Goal: Find specific page/section: Find specific page/section

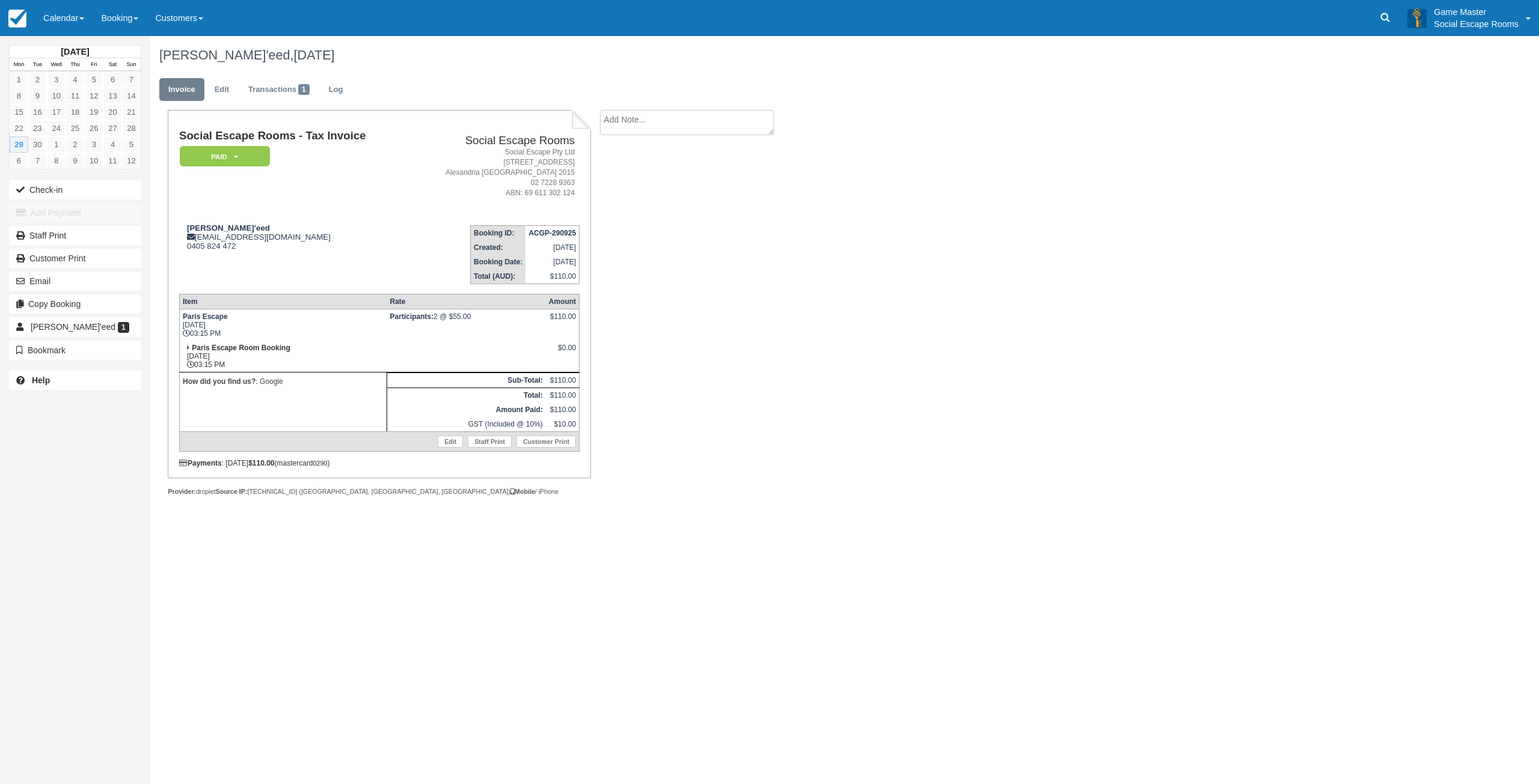
drag, startPoint x: 0, startPoint y: 0, endPoint x: 749, endPoint y: 334, distance: 820.1
click at [749, 334] on div "Social Escape Rooms - Tax Invoice Paid   Pending Reserved Deposit Blocked for C…" at bounding box center [481, 315] width 661 height 412
click at [47, 20] on link "Calendar" at bounding box center [63, 18] width 58 height 36
click at [73, 171] on link "Day" at bounding box center [83, 164] width 95 height 25
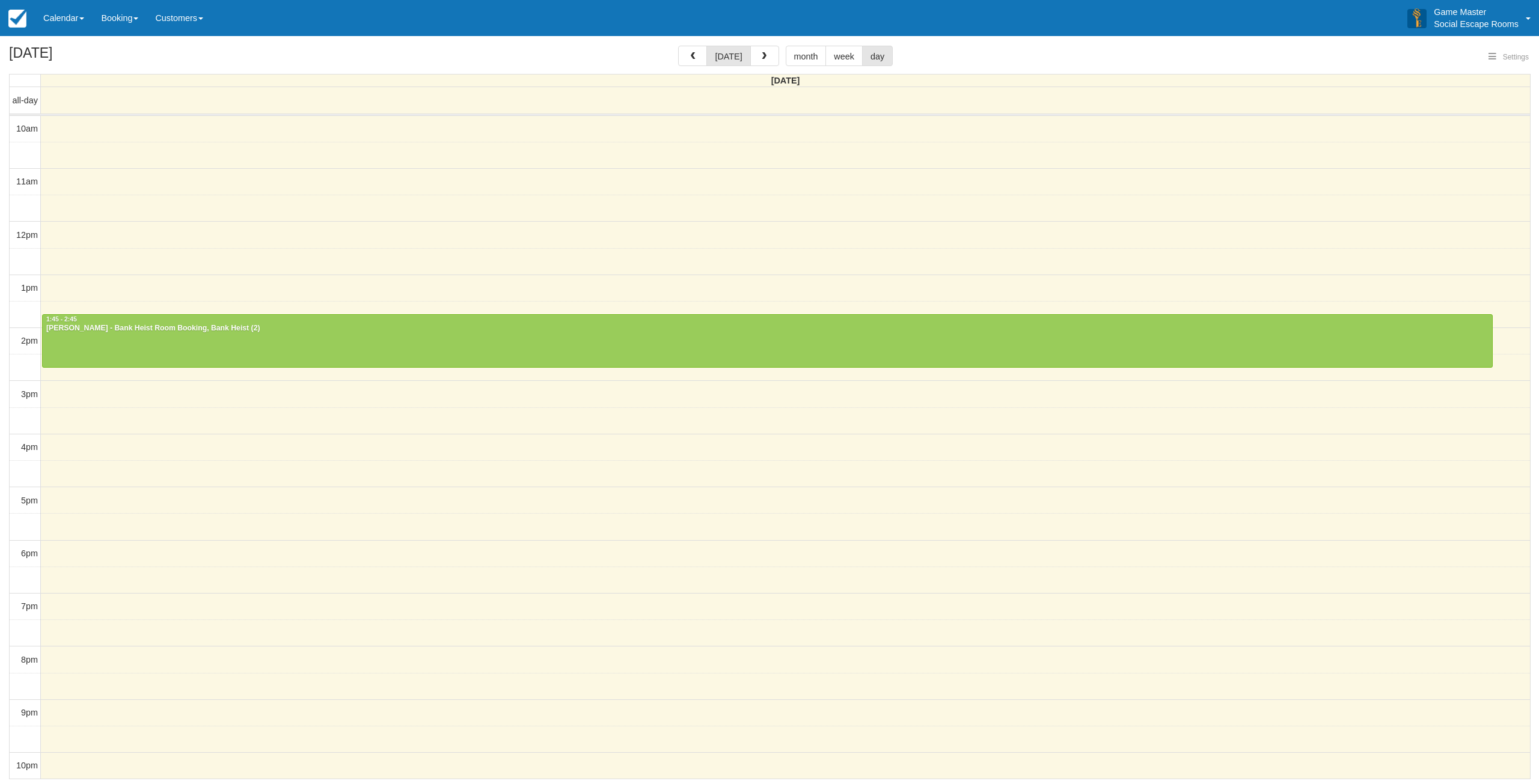
select select
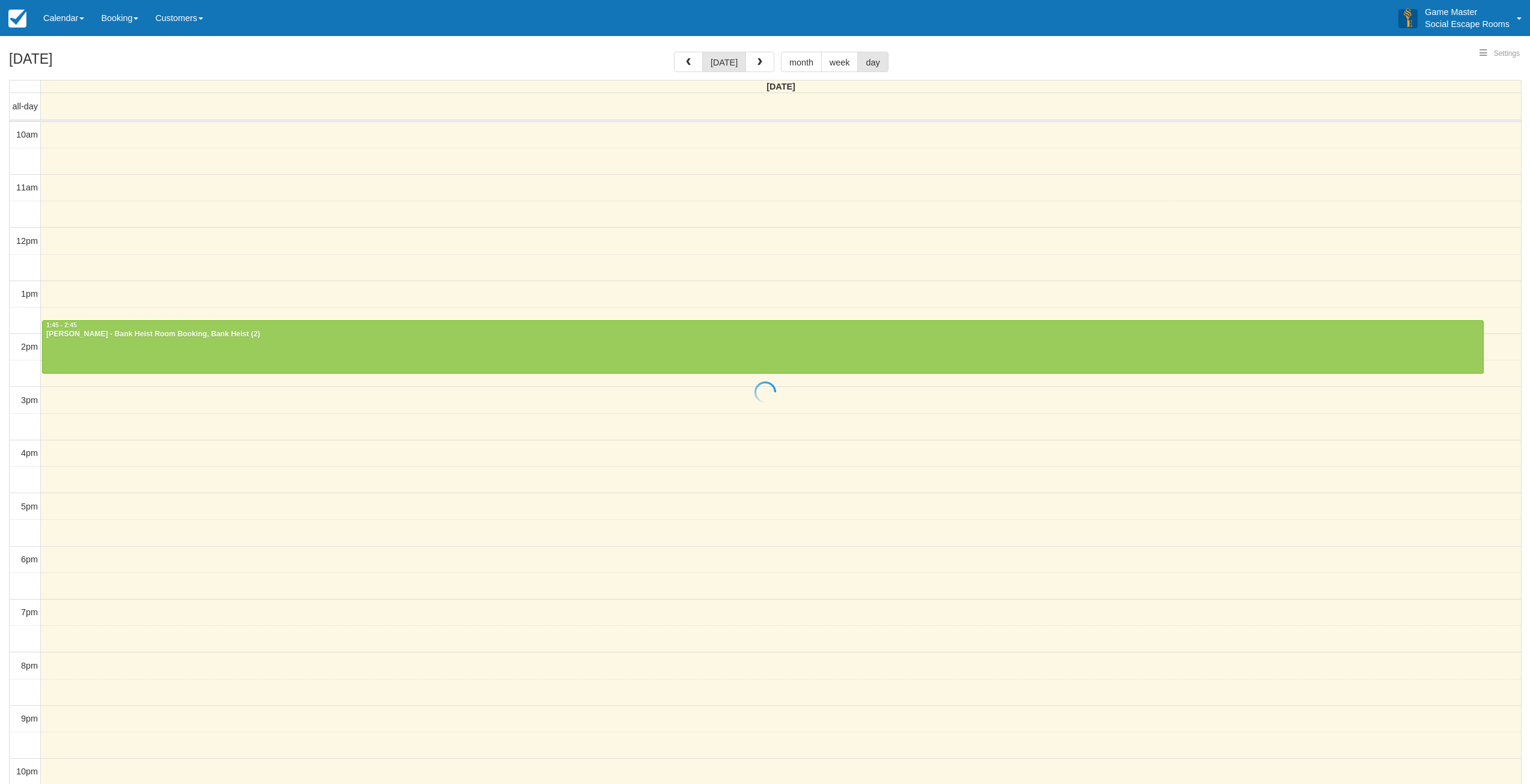
select select
